Goal: Task Accomplishment & Management: Complete application form

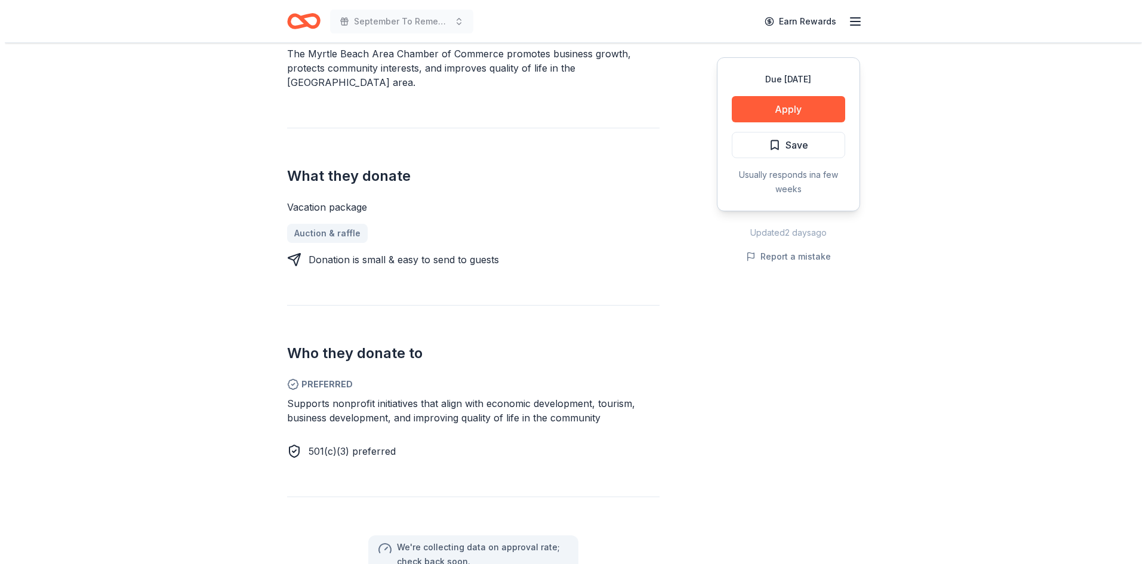
scroll to position [418, 0]
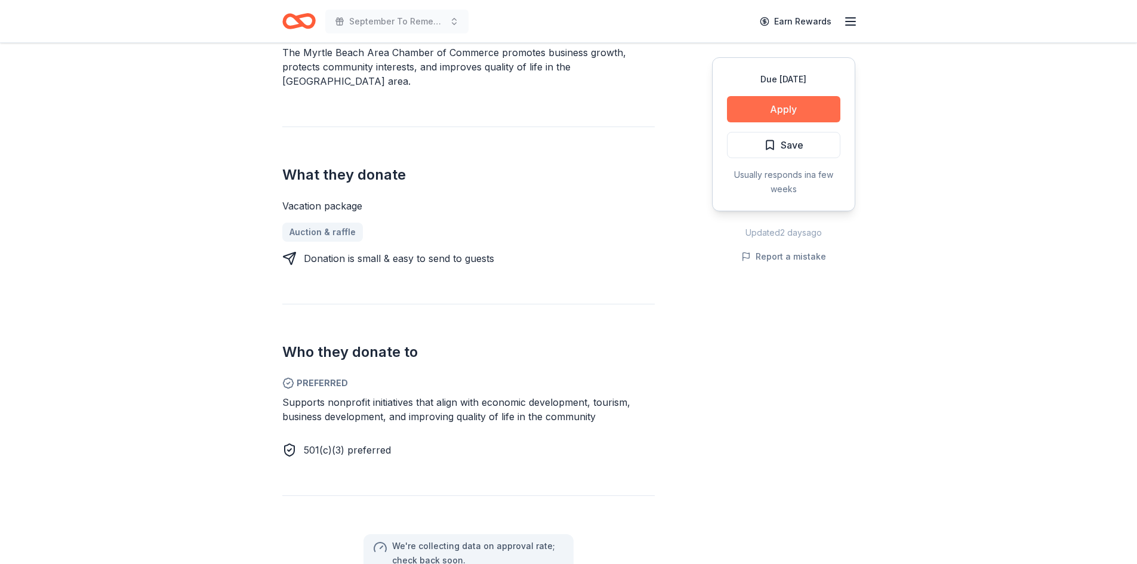
click at [780, 109] on button "Apply" at bounding box center [783, 109] width 113 height 26
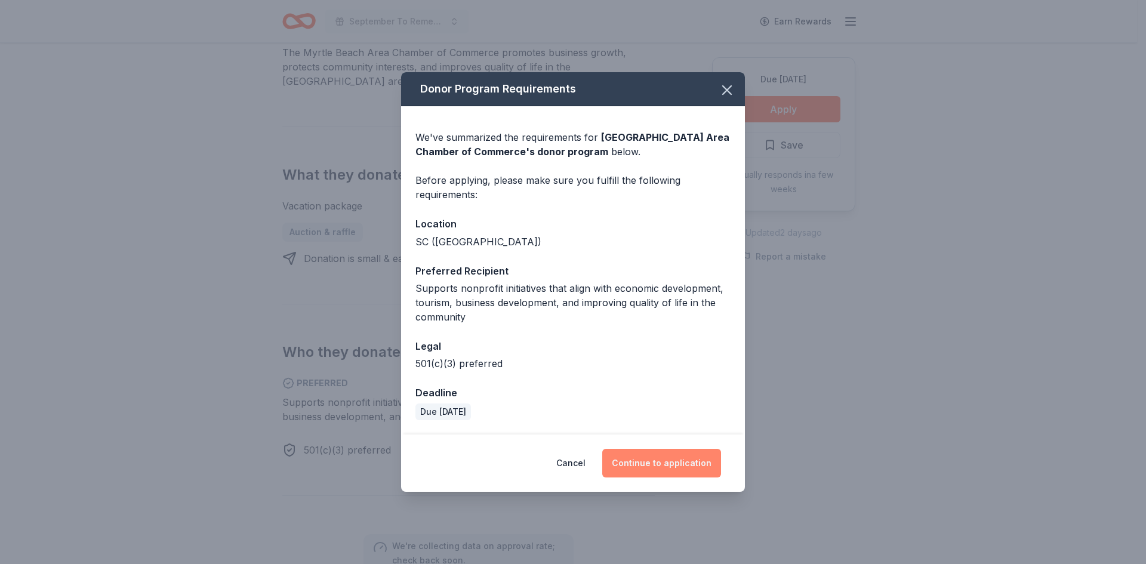
click at [657, 462] on button "Continue to application" at bounding box center [661, 463] width 119 height 29
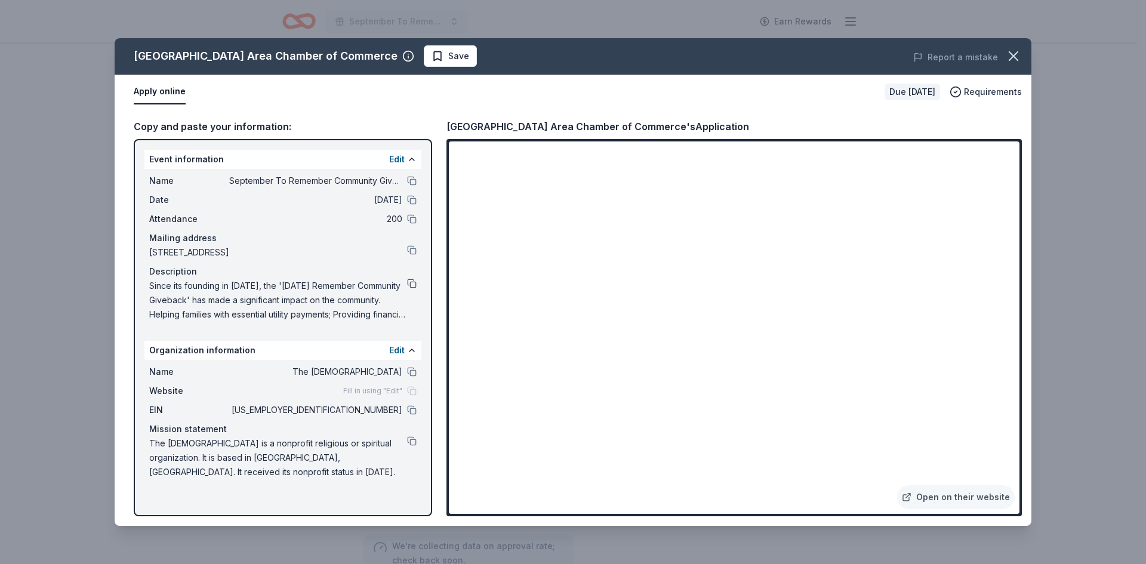
click at [413, 282] on button at bounding box center [412, 284] width 10 height 10
drag, startPoint x: 708, startPoint y: 125, endPoint x: 515, endPoint y: 124, distance: 192.7
click at [515, 124] on div "Myrtle Beach Area Chamber of Commerce's Application" at bounding box center [733, 127] width 575 height 16
click at [470, 126] on div "Myrtle Beach Area Chamber of Commerce's Application" at bounding box center [597, 127] width 302 height 16
click at [449, 129] on div "Myrtle Beach Area Chamber of Commerce's Application" at bounding box center [597, 127] width 302 height 16
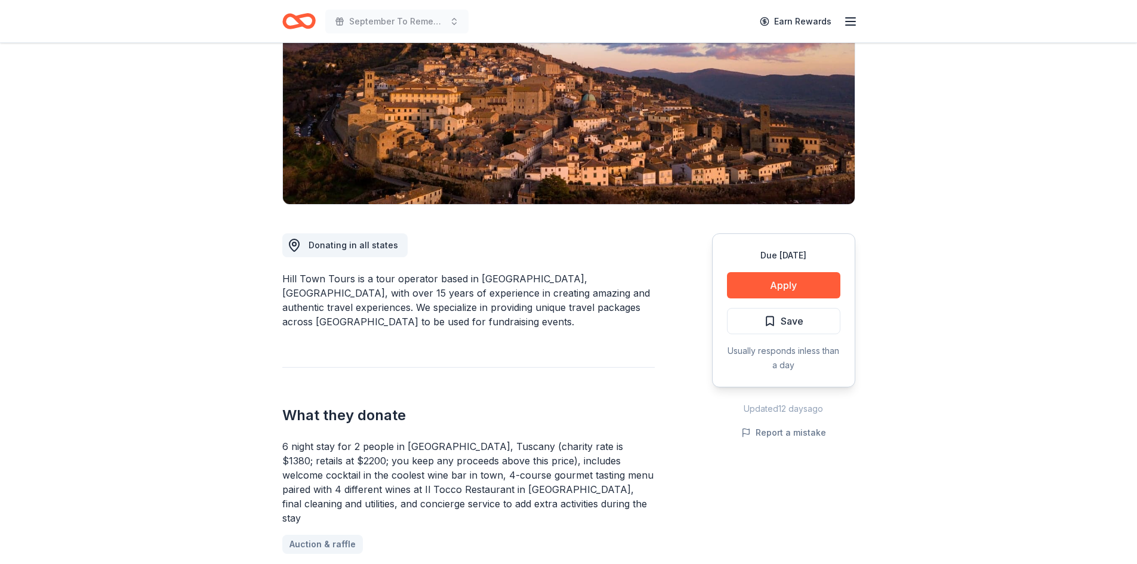
scroll to position [179, 0]
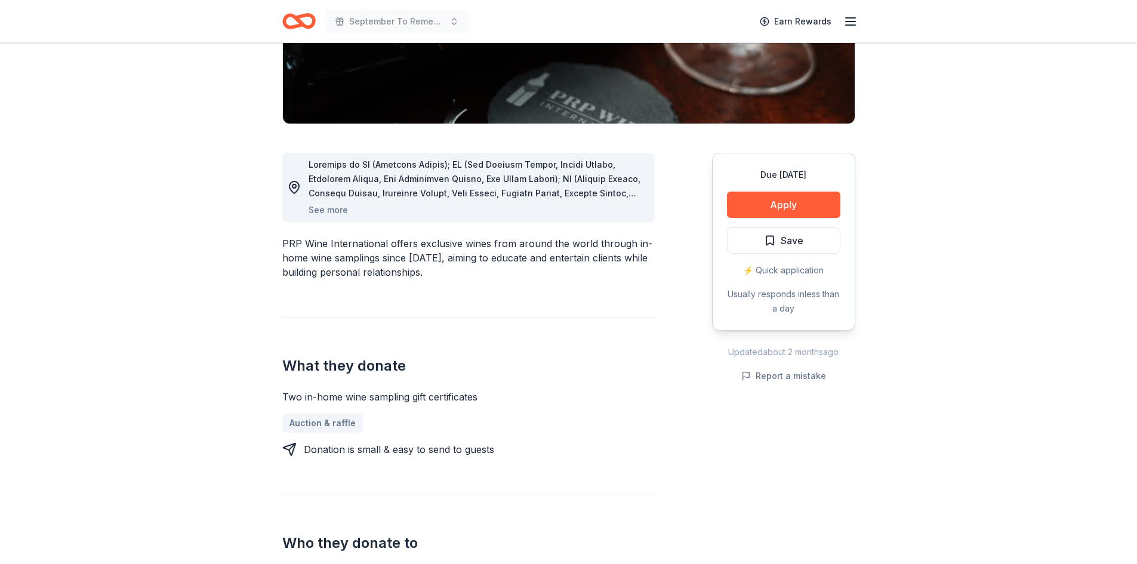
scroll to position [179, 0]
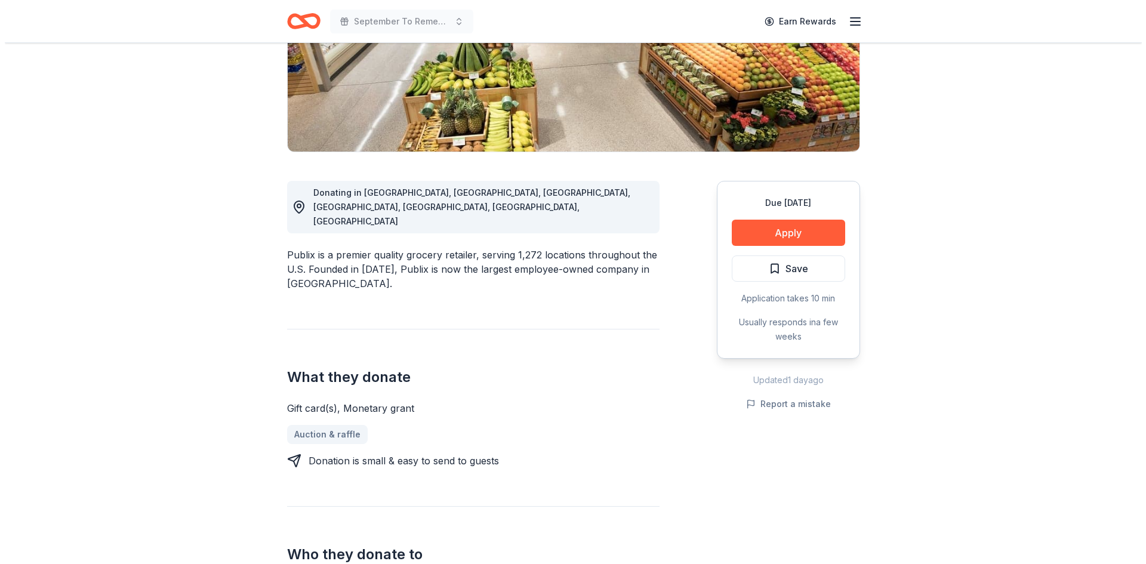
scroll to position [239, 0]
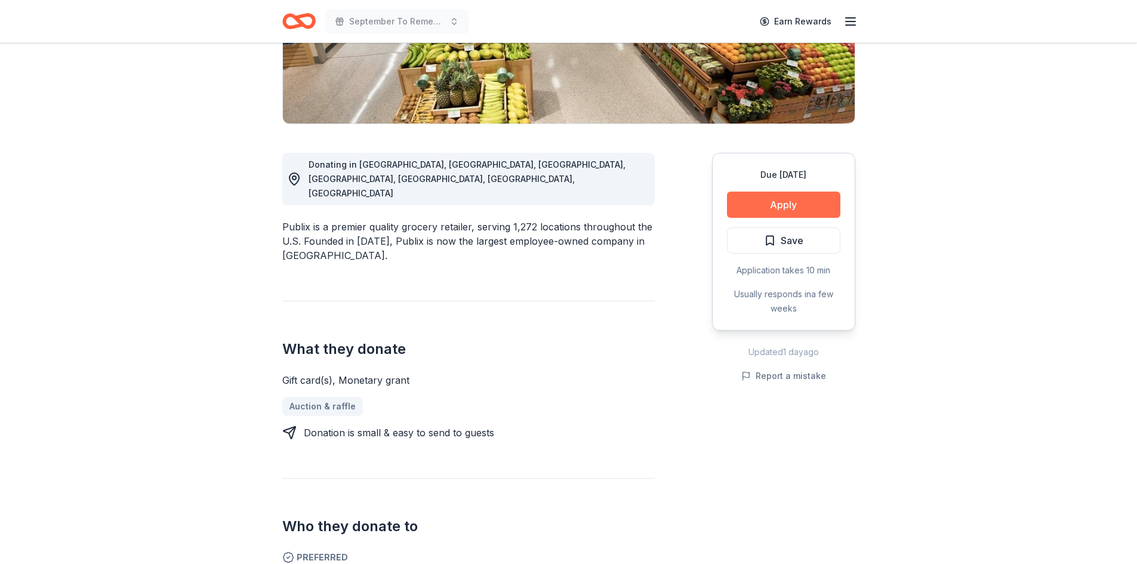
click at [762, 199] on button "Apply" at bounding box center [783, 205] width 113 height 26
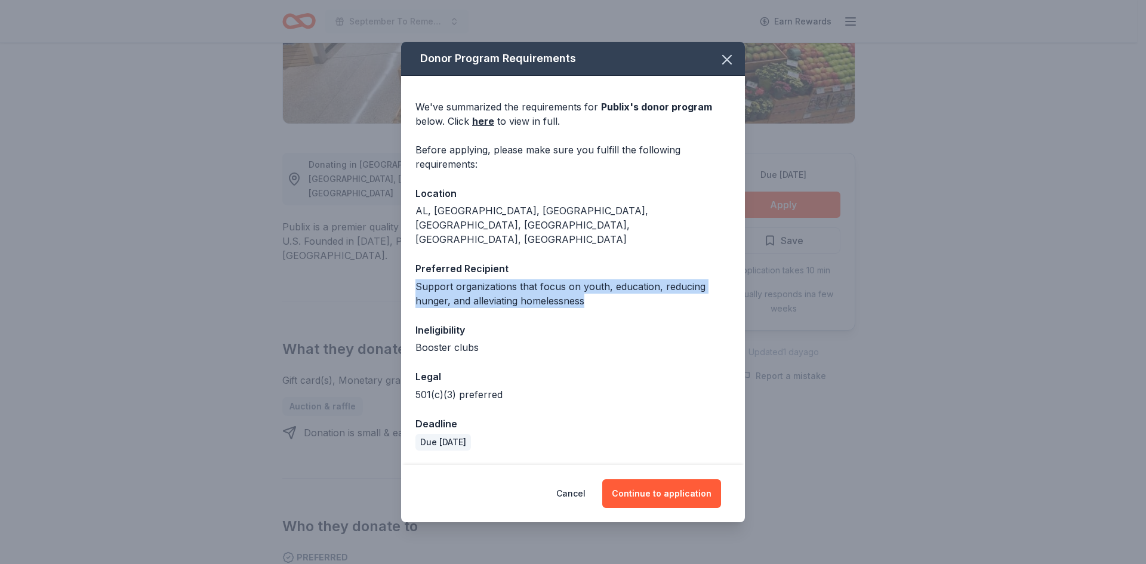
drag, startPoint x: 585, startPoint y: 289, endPoint x: 414, endPoint y: 273, distance: 171.5
click at [414, 273] on div "We've summarized the requirements for Publix 's donor program below. Click here…" at bounding box center [573, 270] width 344 height 389
copy div "Support organizations that focus on youth, education, reducing hunger, and alle…"
click at [638, 399] on div "We've summarized the requirements for Publix 's donor program below. Click here…" at bounding box center [573, 270] width 344 height 389
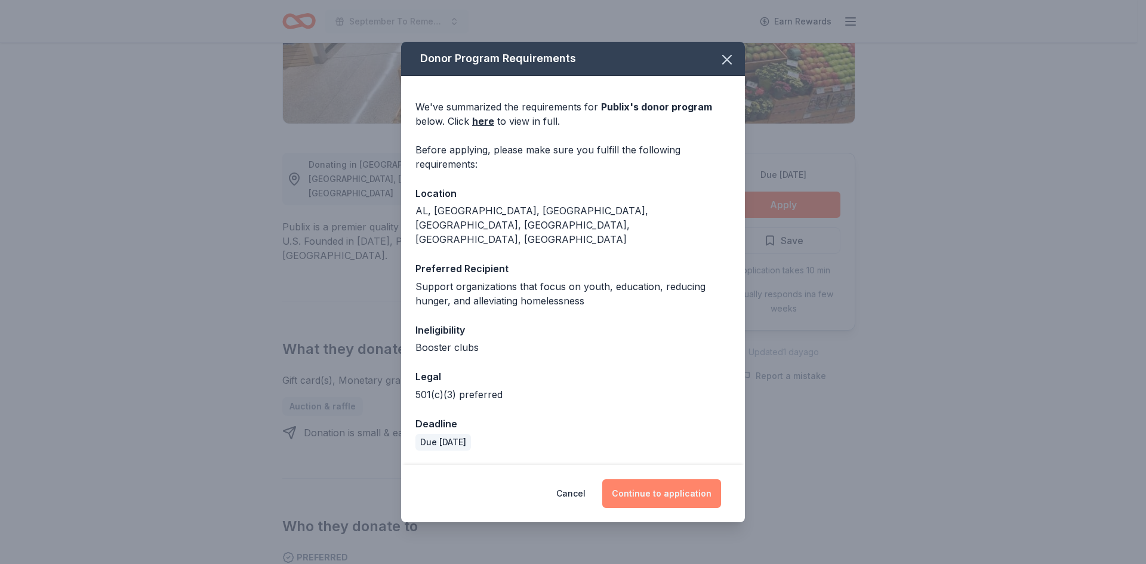
click at [666, 481] on button "Continue to application" at bounding box center [661, 493] width 119 height 29
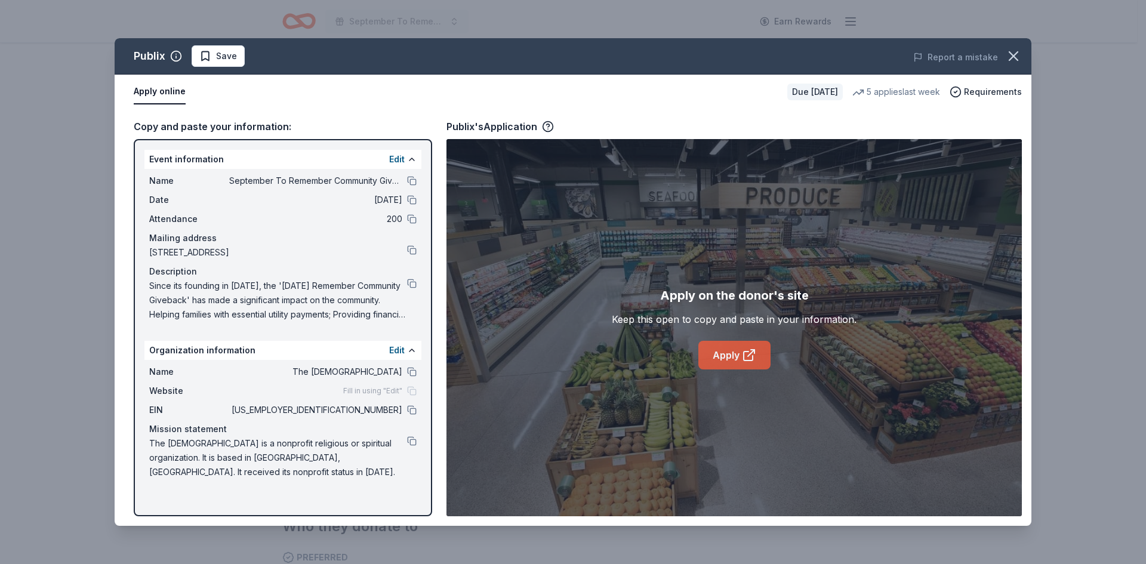
click at [730, 354] on link "Apply" at bounding box center [734, 355] width 72 height 29
